Goal: Find contact information: Find contact information

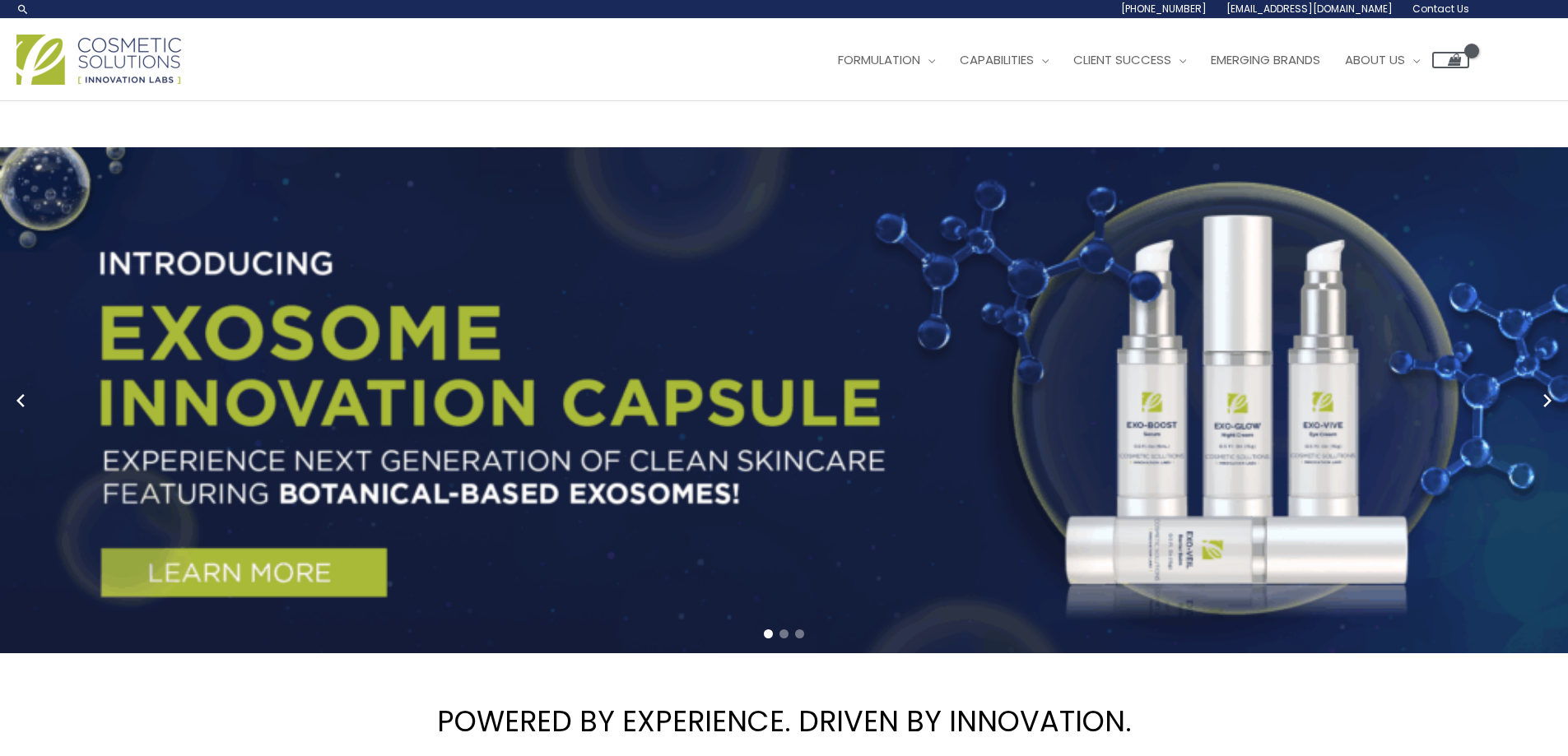
click at [1460, 7] on span "Contact Us" at bounding box center [1440, 9] width 57 height 14
